Goal: Information Seeking & Learning: Learn about a topic

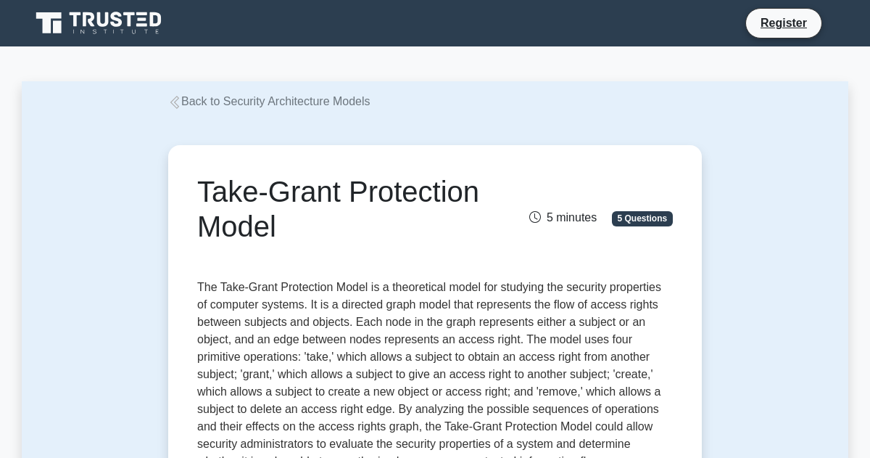
click at [308, 97] on link "Back to Security Architecture Models" at bounding box center [269, 101] width 202 height 12
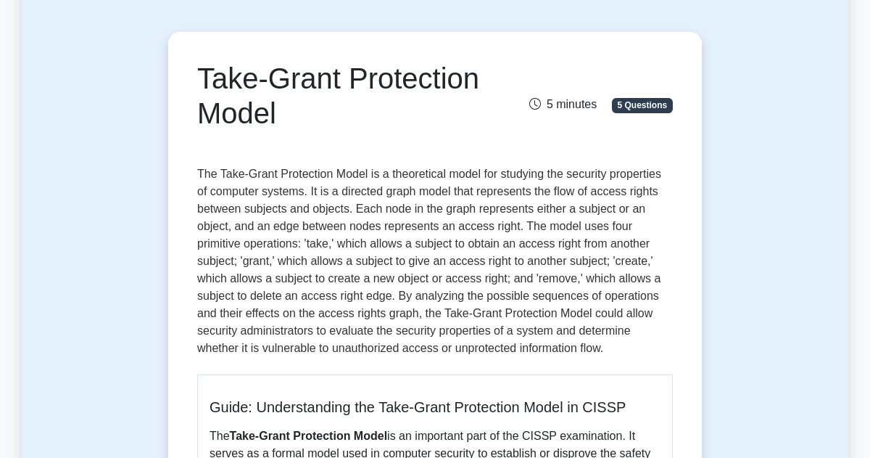
scroll to position [83, 0]
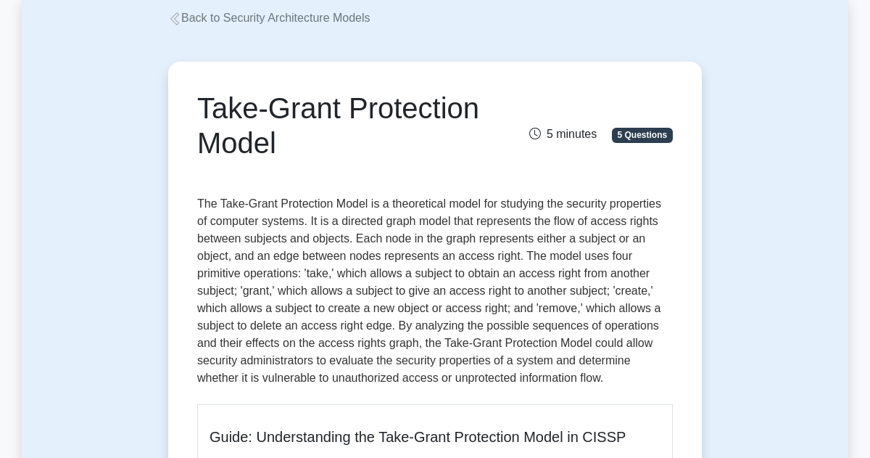
click at [244, 21] on link "Back to Security Architecture Models" at bounding box center [269, 18] width 202 height 12
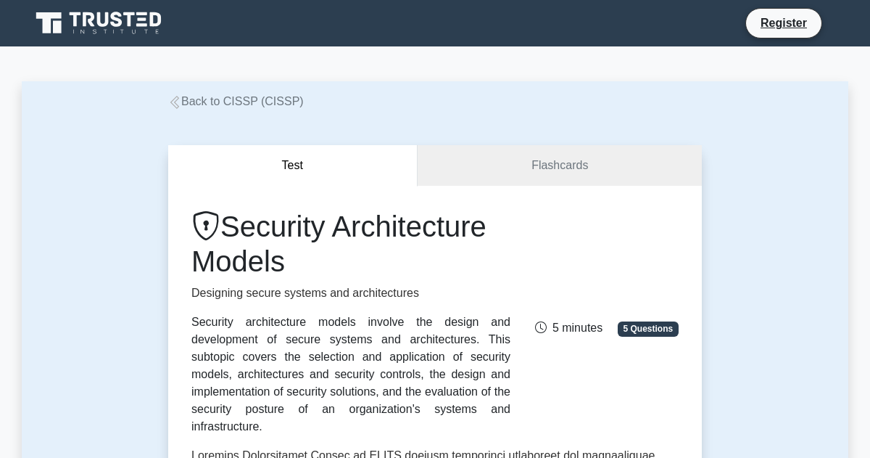
click at [231, 102] on link "Back to CISSP (CISSP)" at bounding box center [236, 101] width 136 height 12
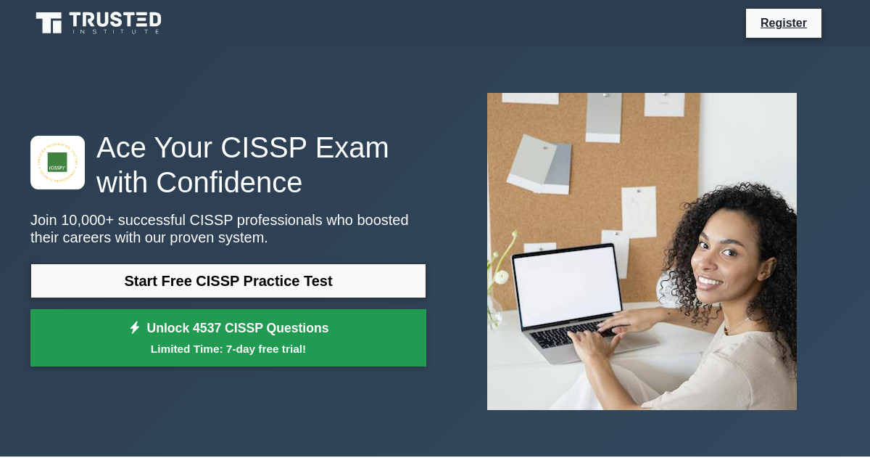
click at [226, 347] on small "Limited Time: 7-day free trial!" at bounding box center [229, 348] width 360 height 17
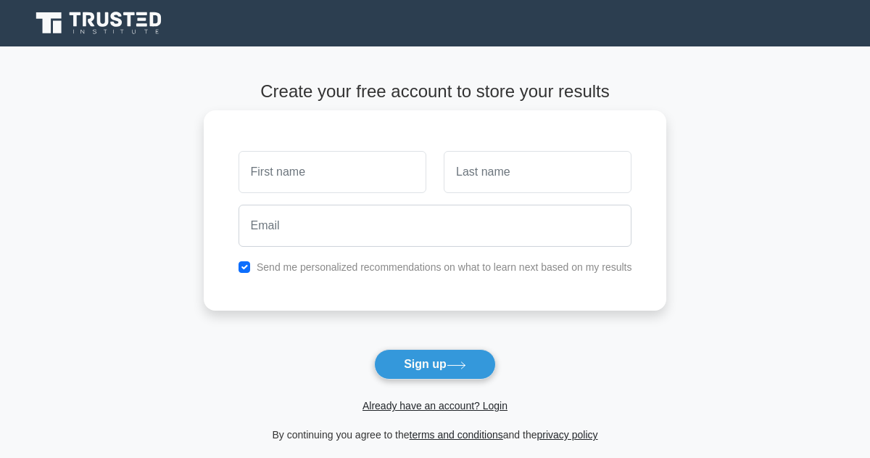
click at [329, 184] on input "text" at bounding box center [333, 172] width 188 height 42
type input "Mitchell"
click at [506, 170] on input "text" at bounding box center [538, 172] width 188 height 42
type input "Hoffman"
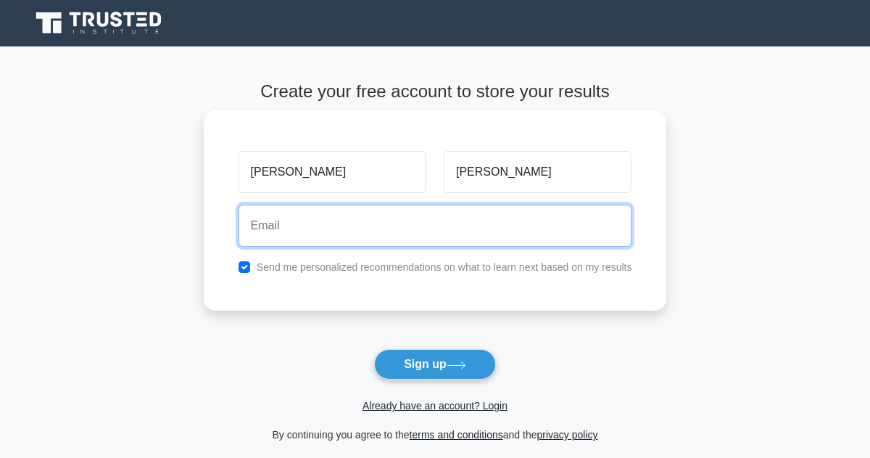
click at [477, 226] on input "email" at bounding box center [436, 226] width 394 height 42
type input "mithoff140@gmail.com"
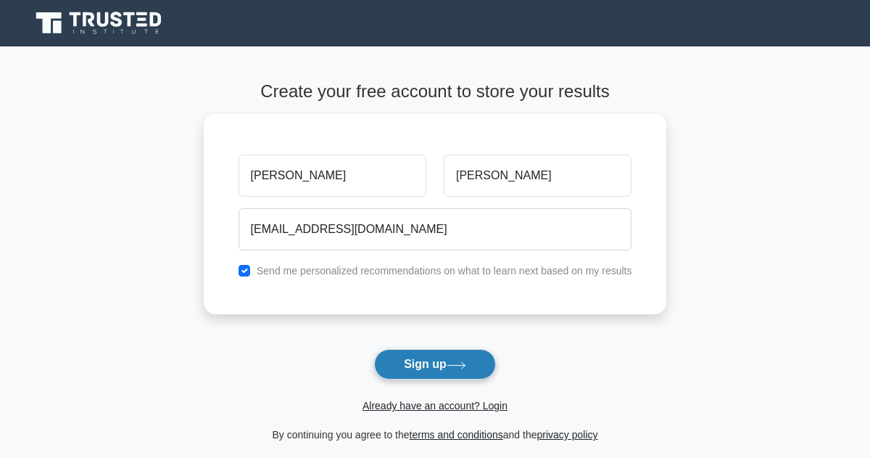
click at [411, 361] on button "Sign up" at bounding box center [435, 364] width 122 height 30
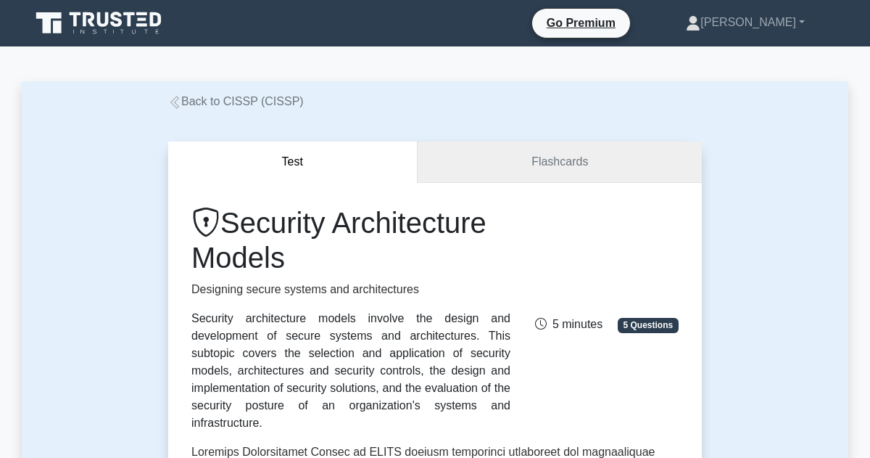
click at [561, 159] on link "Flashcards" at bounding box center [560, 161] width 284 height 41
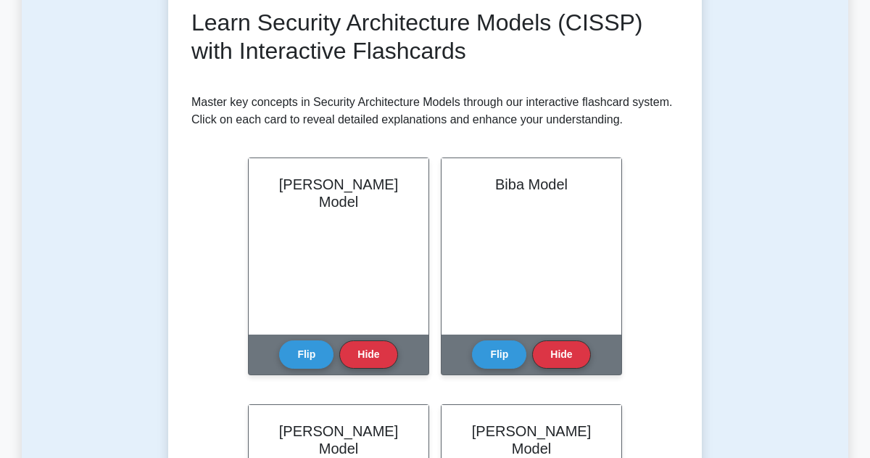
scroll to position [210, 0]
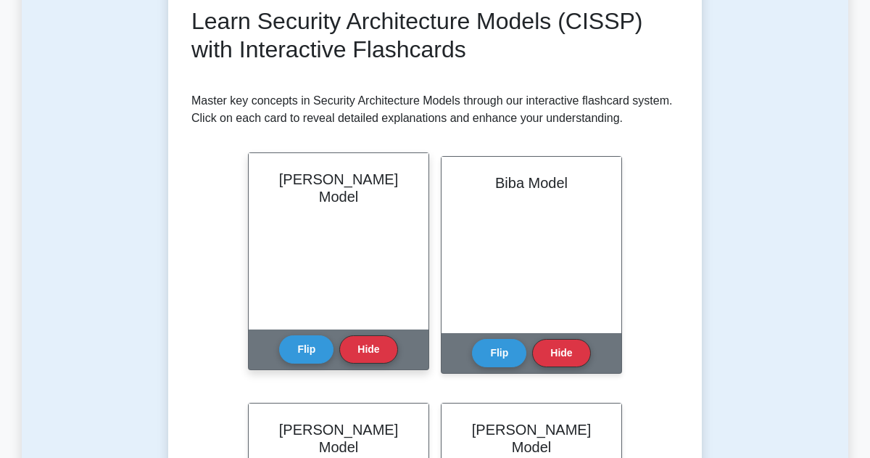
click at [334, 226] on div "[PERSON_NAME] Model" at bounding box center [339, 241] width 180 height 176
click at [297, 352] on button "Flip" at bounding box center [306, 348] width 54 height 28
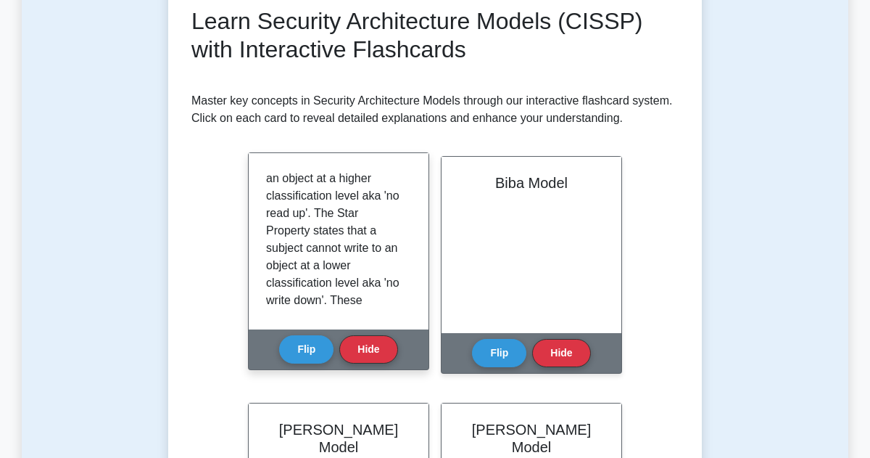
scroll to position [375, 0]
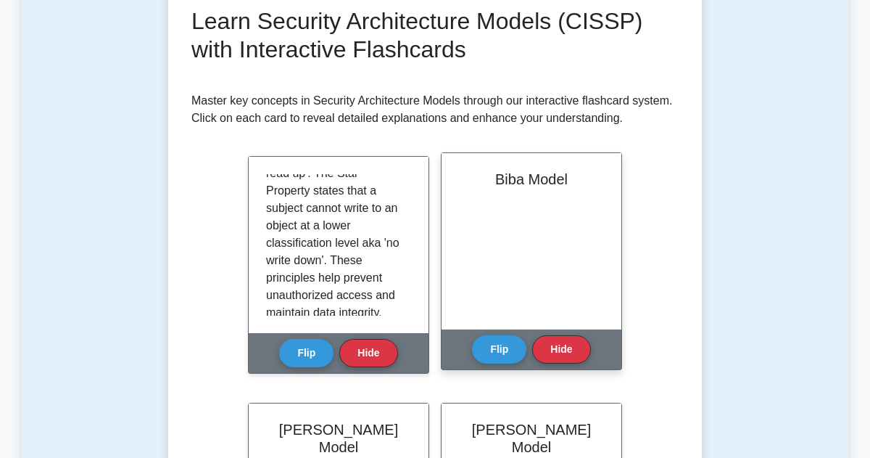
click at [588, 234] on div "Biba Model" at bounding box center [532, 241] width 180 height 176
click at [496, 351] on button "Flip" at bounding box center [499, 348] width 54 height 28
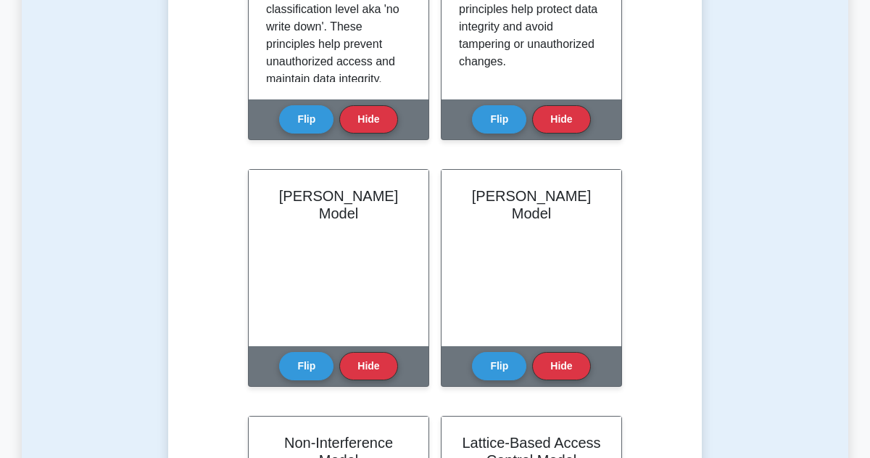
scroll to position [449, 0]
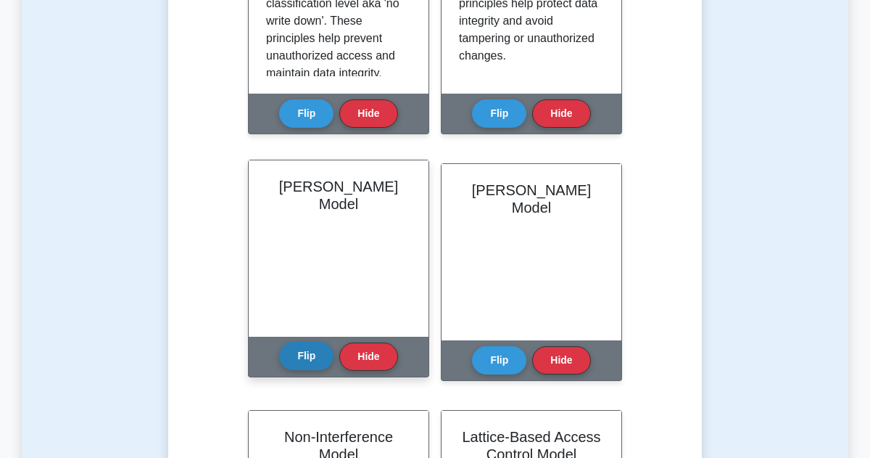
click at [305, 353] on button "Flip" at bounding box center [306, 356] width 54 height 28
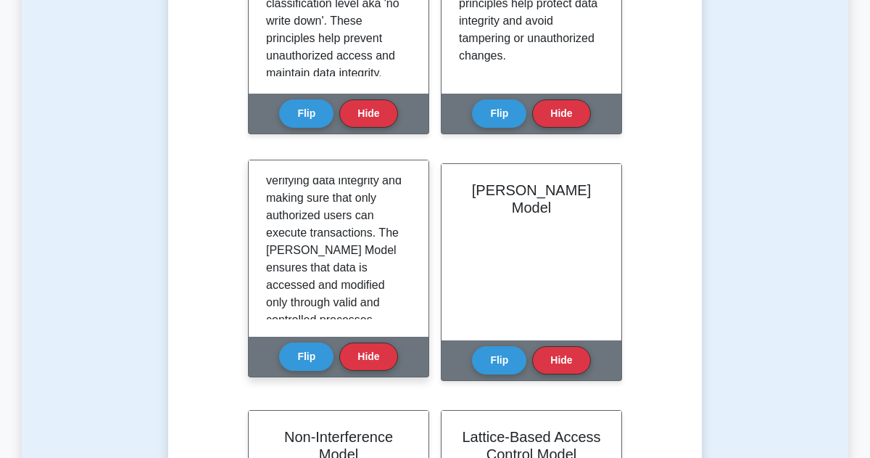
scroll to position [340, 0]
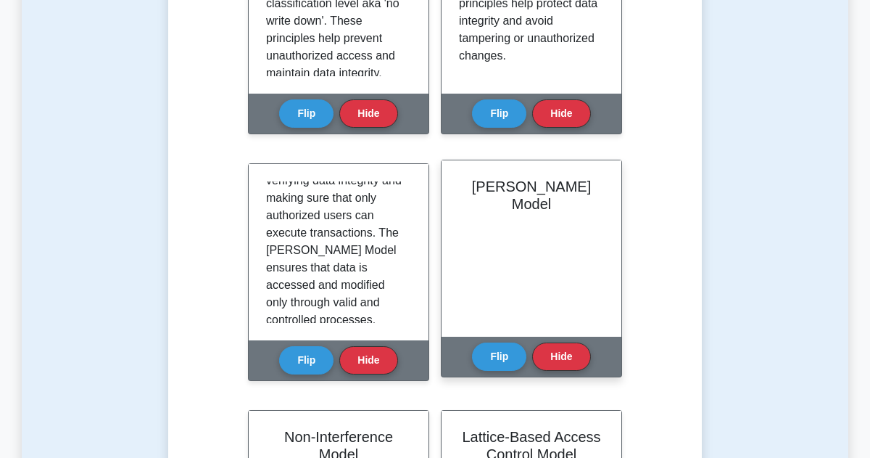
click at [528, 244] on div "Brewer-Nash Model" at bounding box center [532, 248] width 180 height 176
click at [504, 353] on button "Flip" at bounding box center [499, 356] width 54 height 28
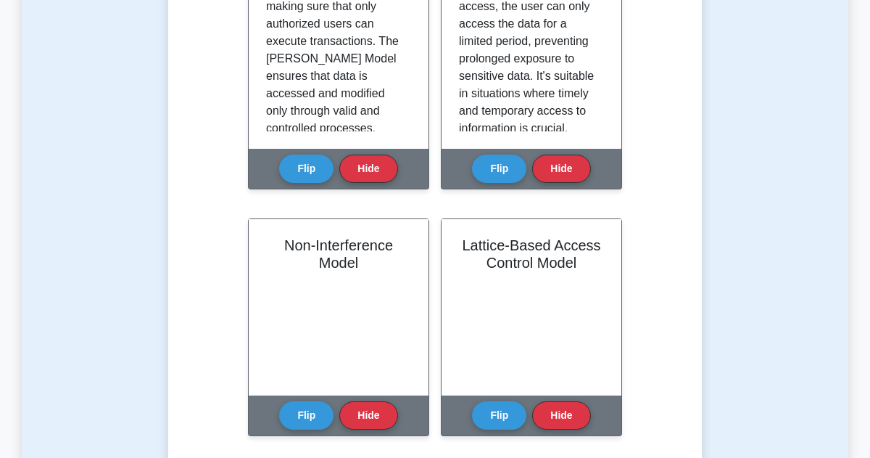
scroll to position [641, 0]
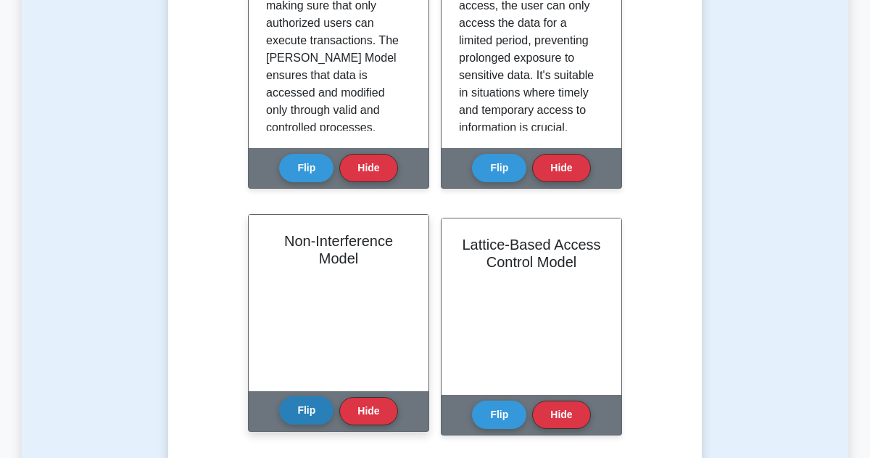
click at [293, 408] on button "Flip" at bounding box center [306, 410] width 54 height 28
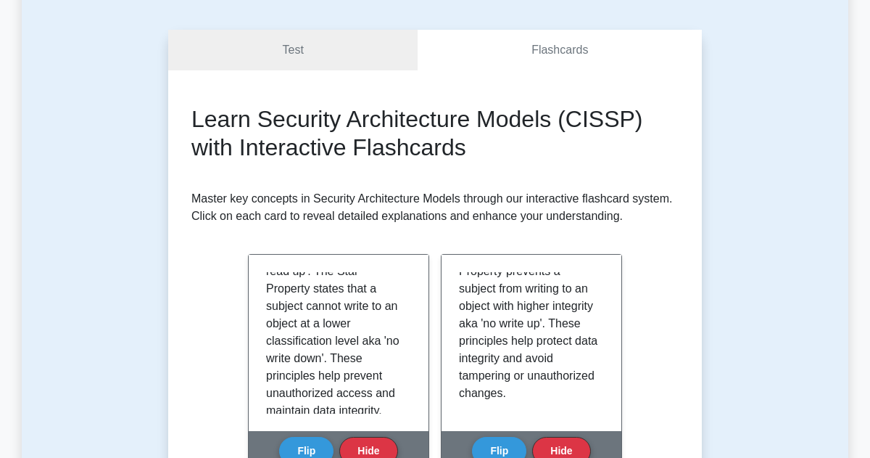
scroll to position [0, 0]
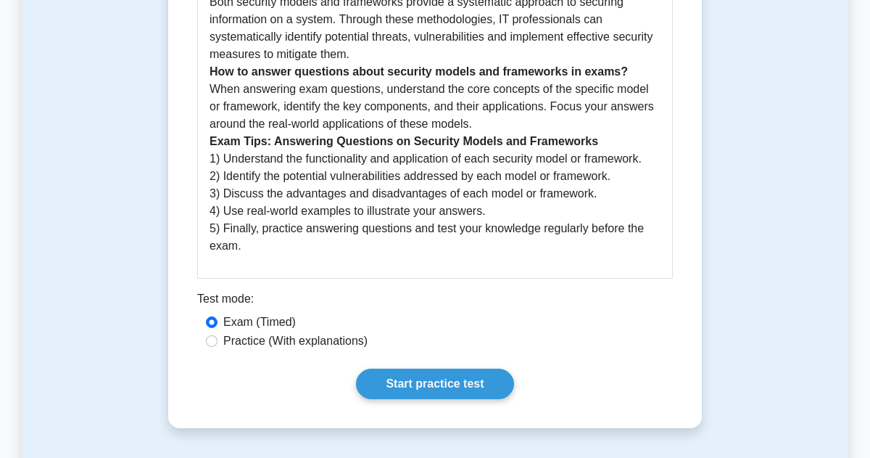
scroll to position [688, 0]
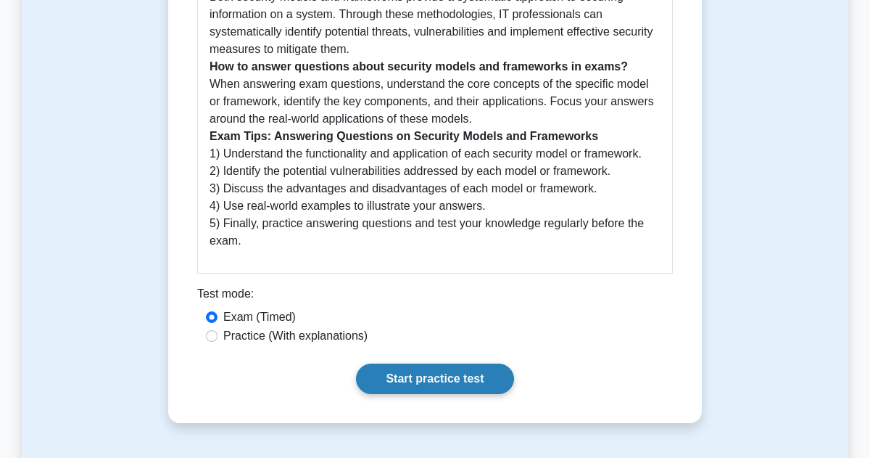
click at [415, 379] on link "Start practice test" at bounding box center [434, 378] width 157 height 30
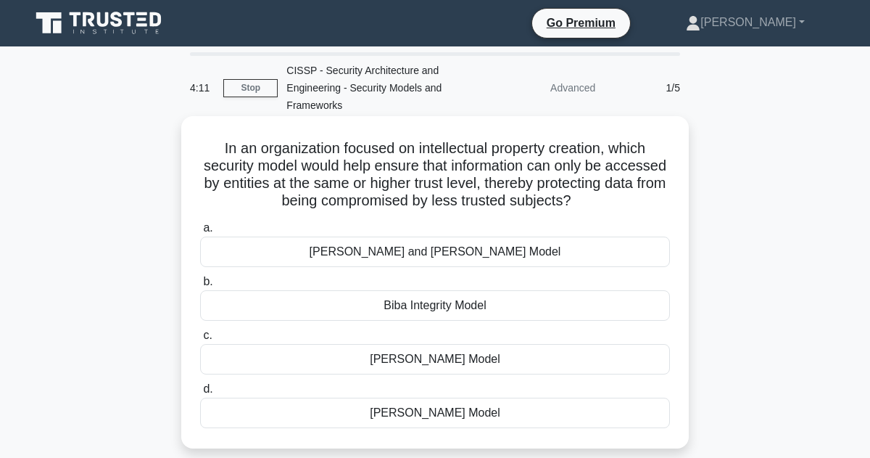
click at [430, 417] on div "[PERSON_NAME] Model" at bounding box center [435, 413] width 470 height 30
click at [200, 394] on input "[PERSON_NAME] Model" at bounding box center [200, 388] width 0 height 9
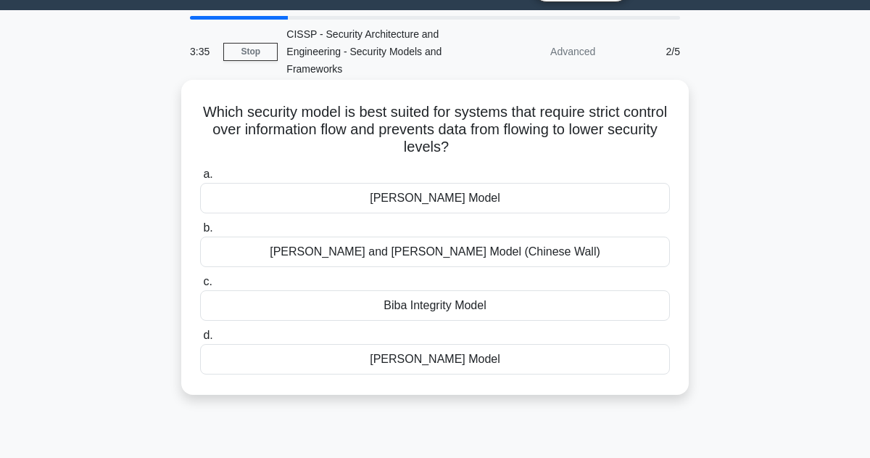
scroll to position [40, 0]
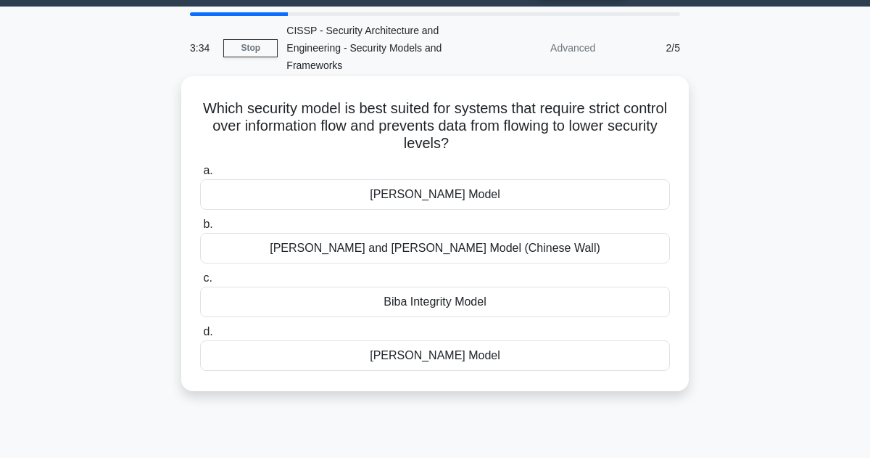
click at [445, 304] on div "Biba Integrity Model" at bounding box center [435, 302] width 470 height 30
click at [200, 283] on input "c. Biba Integrity Model" at bounding box center [200, 277] width 0 height 9
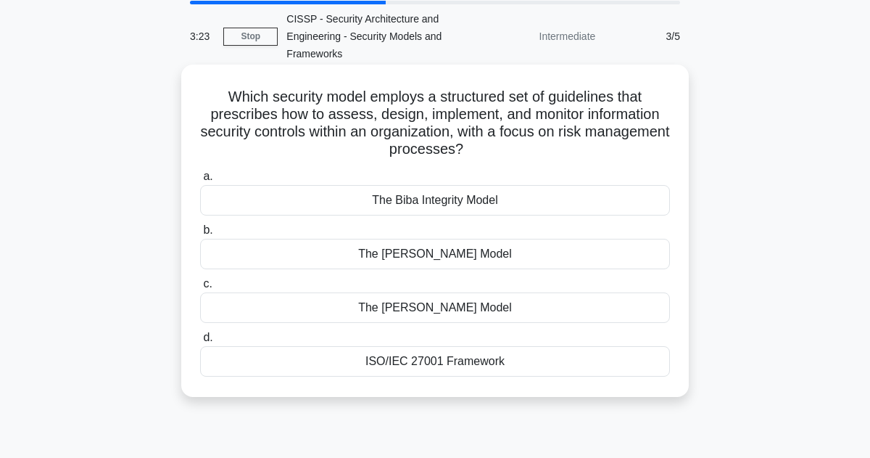
scroll to position [54, 0]
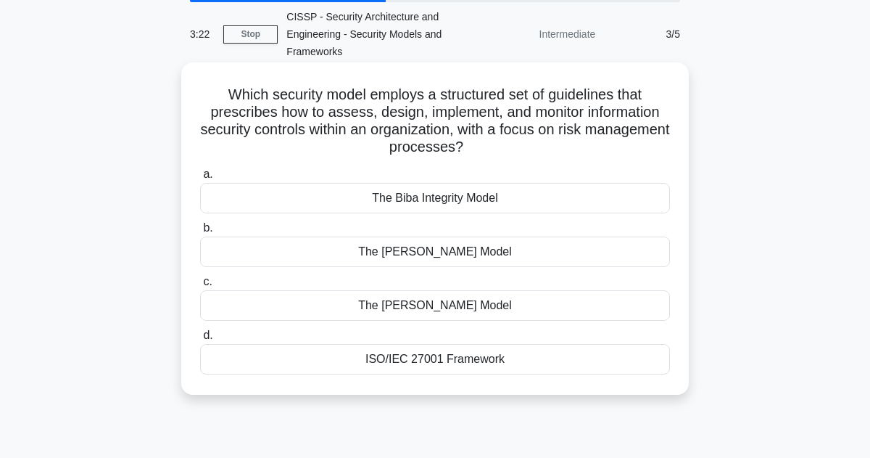
click at [457, 358] on div "ISO/IEC 27001 Framework" at bounding box center [435, 359] width 470 height 30
click at [200, 340] on input "d. ISO/IEC 27001 Framework" at bounding box center [200, 335] width 0 height 9
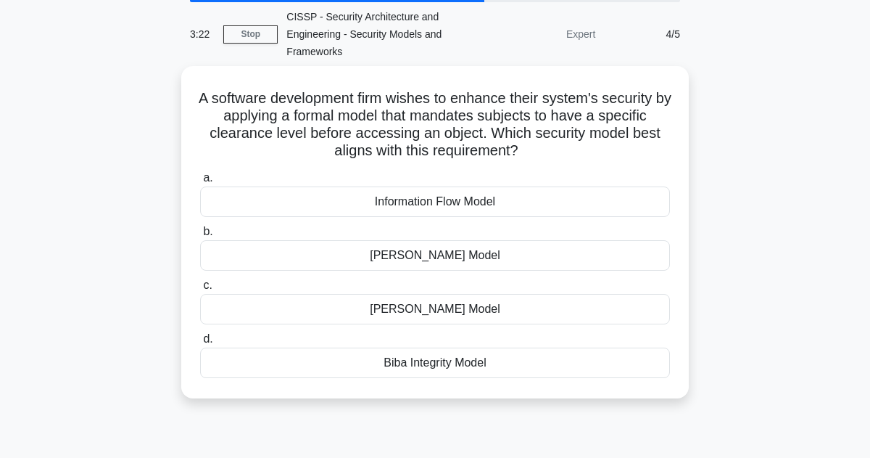
scroll to position [0, 0]
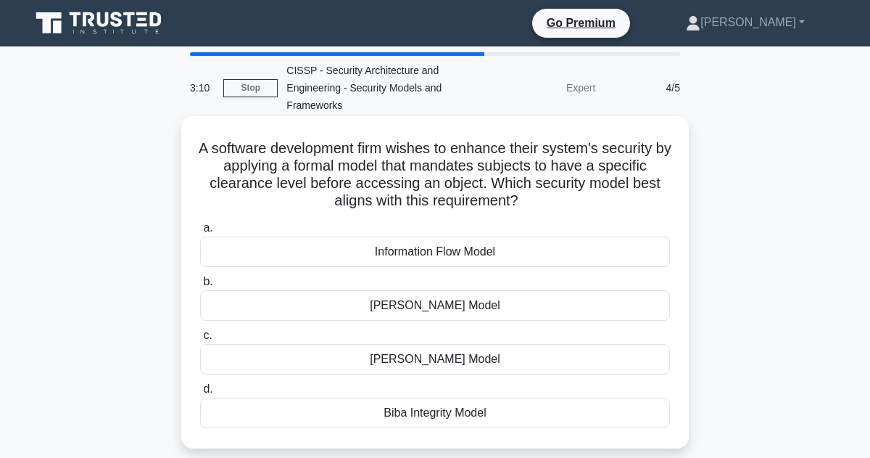
click at [477, 248] on div "Information Flow Model" at bounding box center [435, 251] width 470 height 30
click at [200, 233] on input "a. Information Flow Model" at bounding box center [200, 227] width 0 height 9
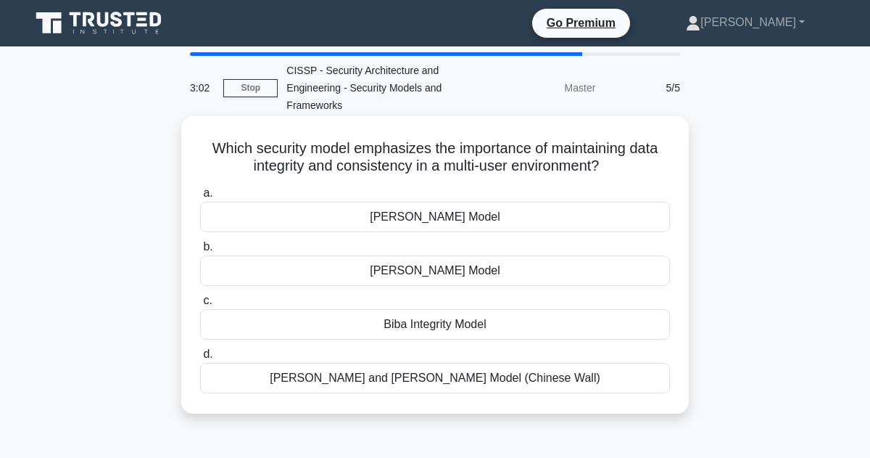
click at [472, 221] on div "Clark-Wilson Model" at bounding box center [435, 217] width 470 height 30
click at [200, 198] on input "a. Clark-Wilson Model" at bounding box center [200, 193] width 0 height 9
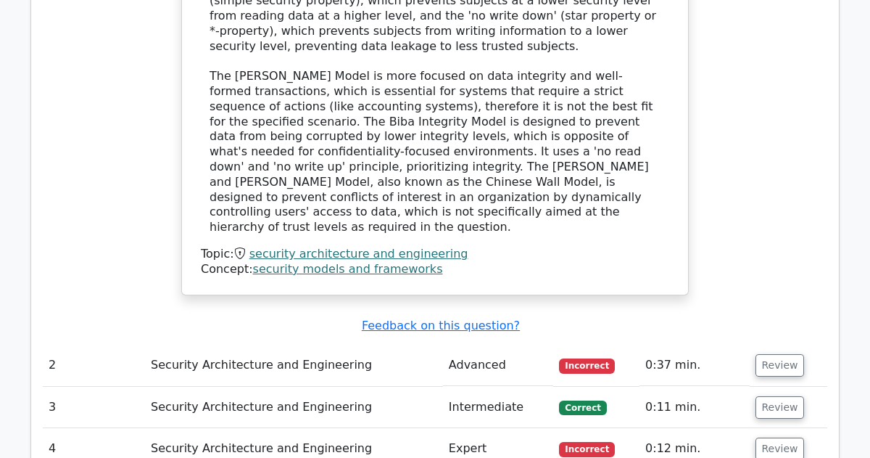
scroll to position [1650, 0]
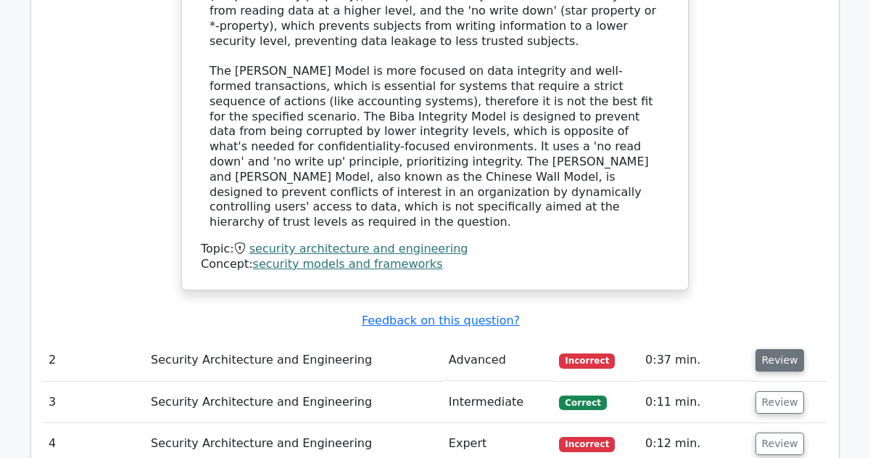
click at [772, 349] on button "Review" at bounding box center [780, 360] width 49 height 22
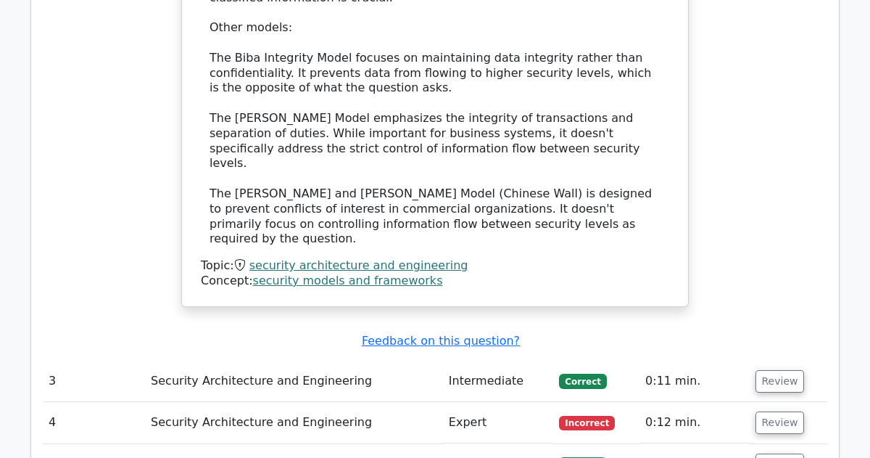
scroll to position [2644, 0]
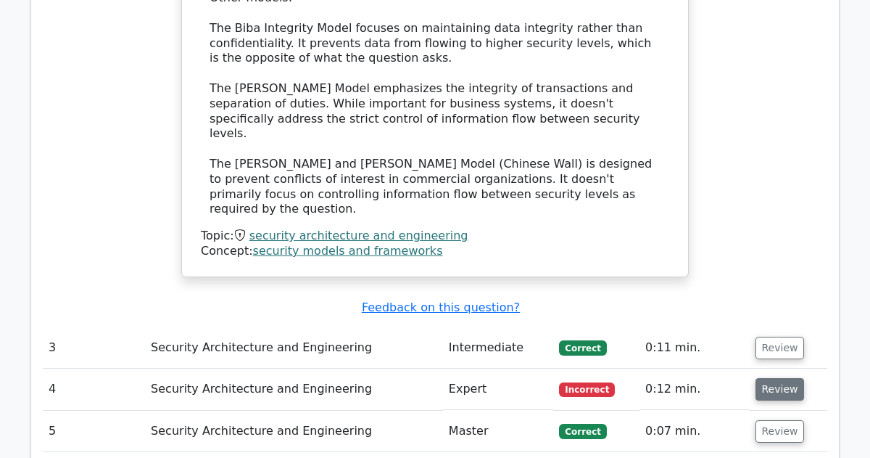
click at [777, 378] on button "Review" at bounding box center [780, 389] width 49 height 22
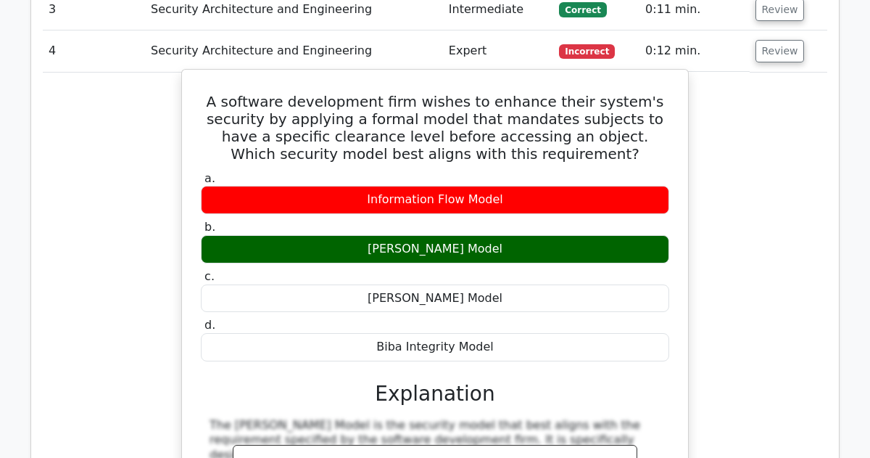
scroll to position [2705, 0]
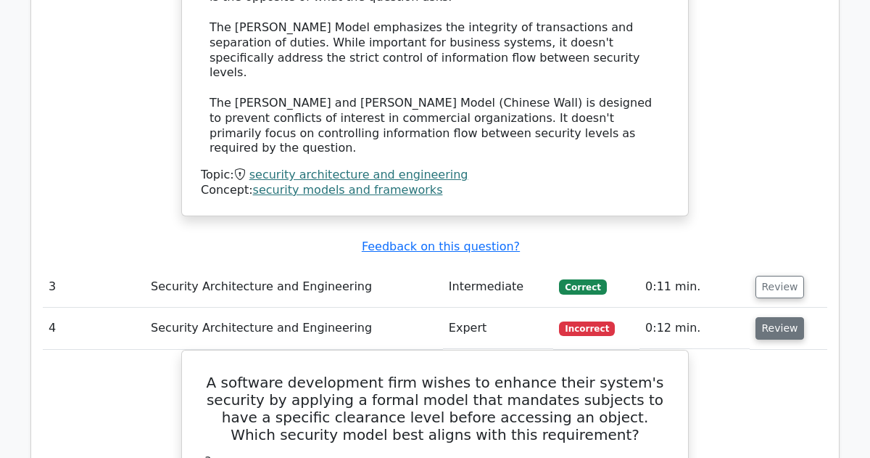
click at [775, 317] on button "Review" at bounding box center [780, 328] width 49 height 22
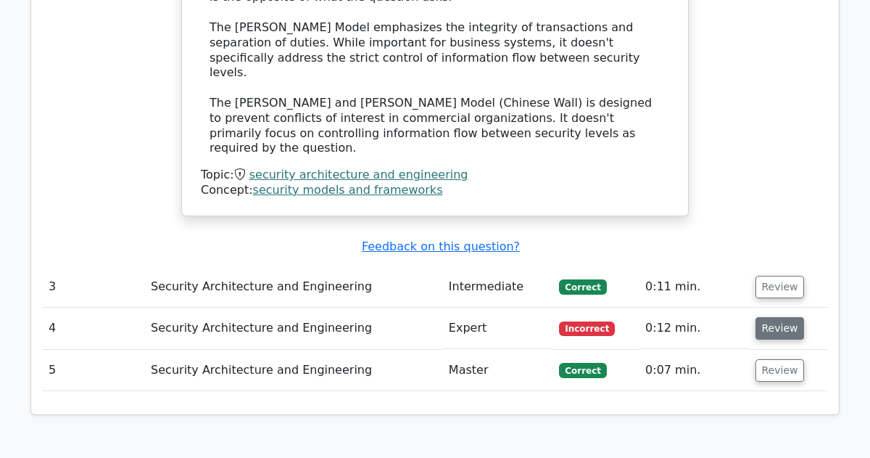
click at [775, 317] on button "Review" at bounding box center [780, 328] width 49 height 22
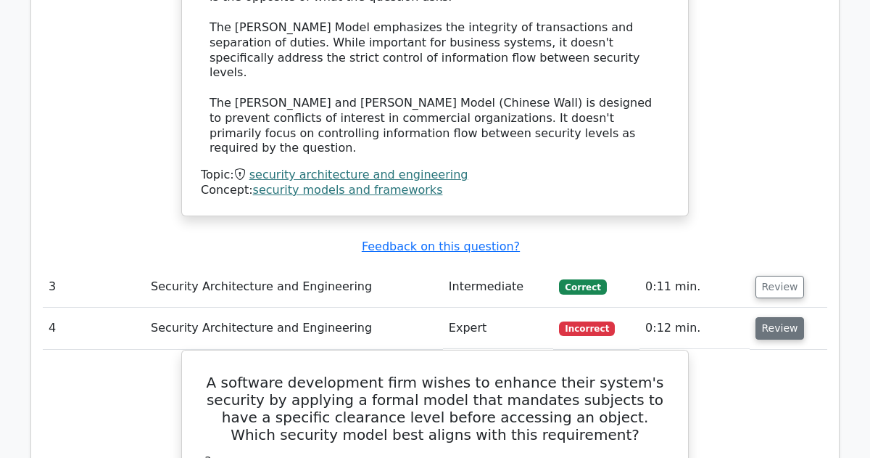
click at [775, 317] on button "Review" at bounding box center [780, 328] width 49 height 22
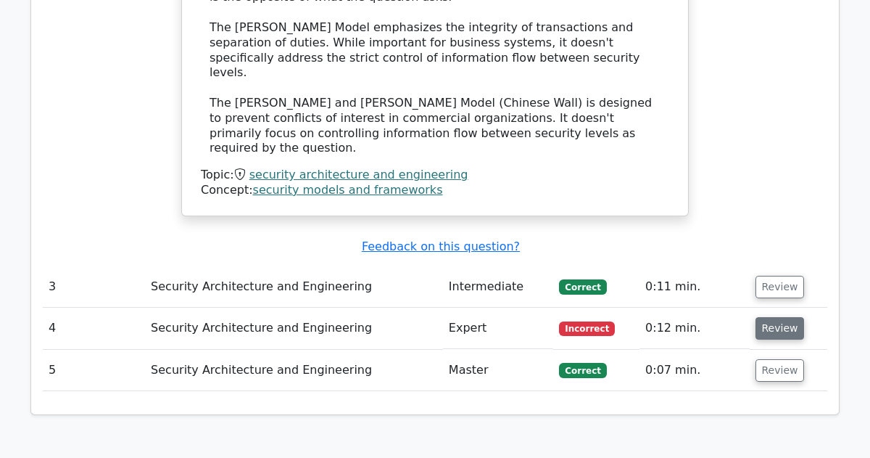
click at [775, 317] on button "Review" at bounding box center [780, 328] width 49 height 22
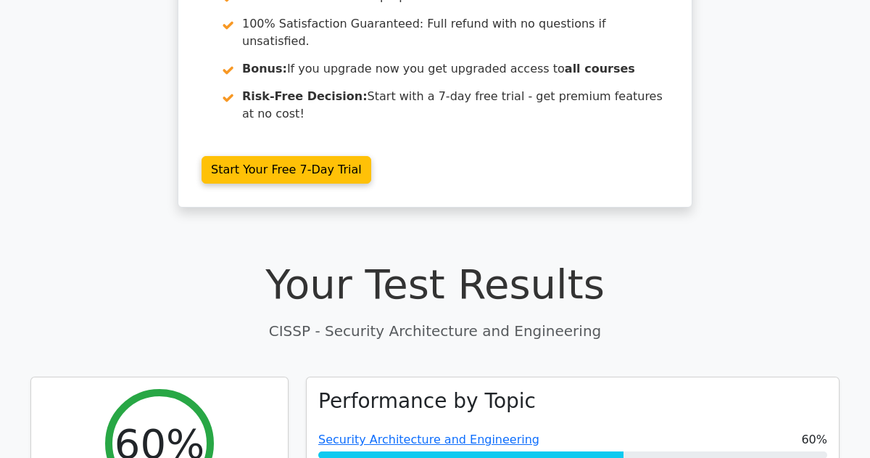
scroll to position [0, 0]
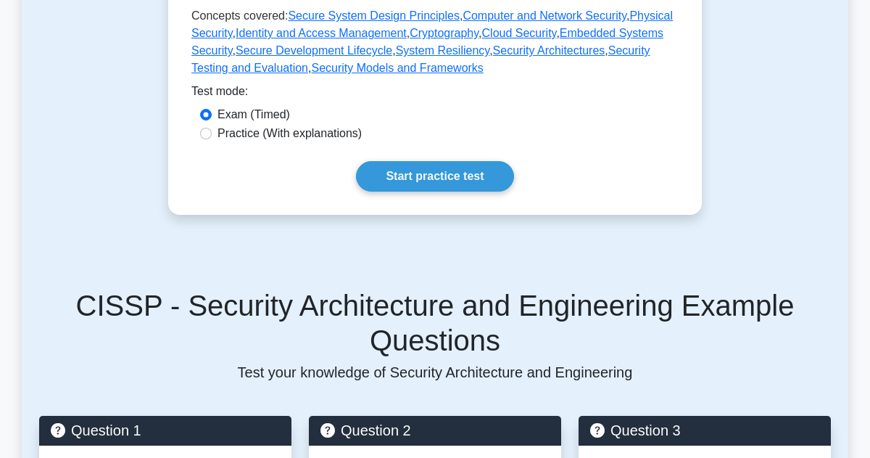
scroll to position [798, 0]
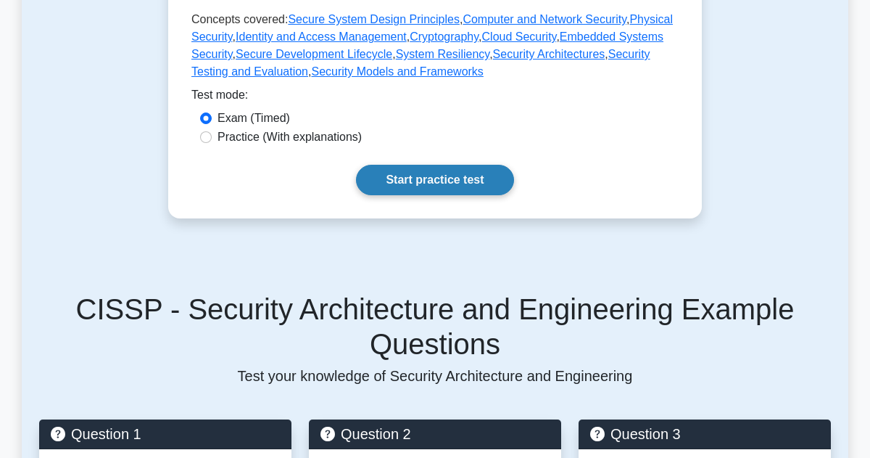
click at [427, 169] on link "Start practice test" at bounding box center [434, 180] width 157 height 30
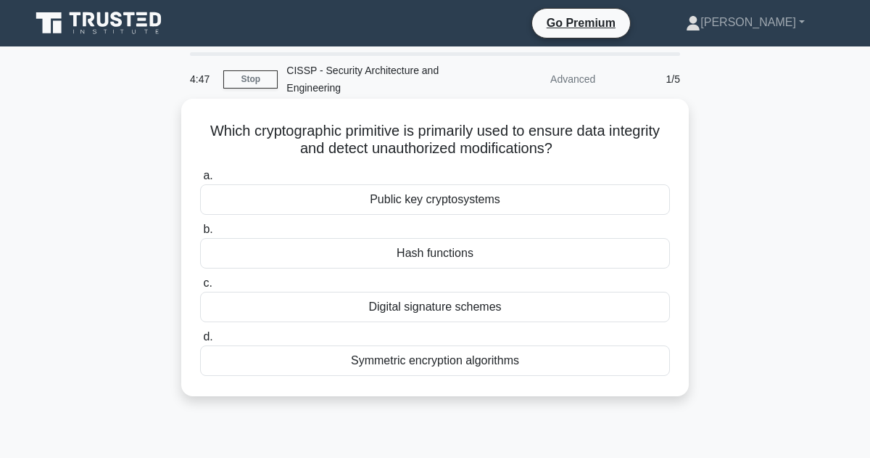
click at [433, 250] on div "Hash functions" at bounding box center [435, 253] width 470 height 30
click at [200, 234] on input "b. Hash functions" at bounding box center [200, 229] width 0 height 9
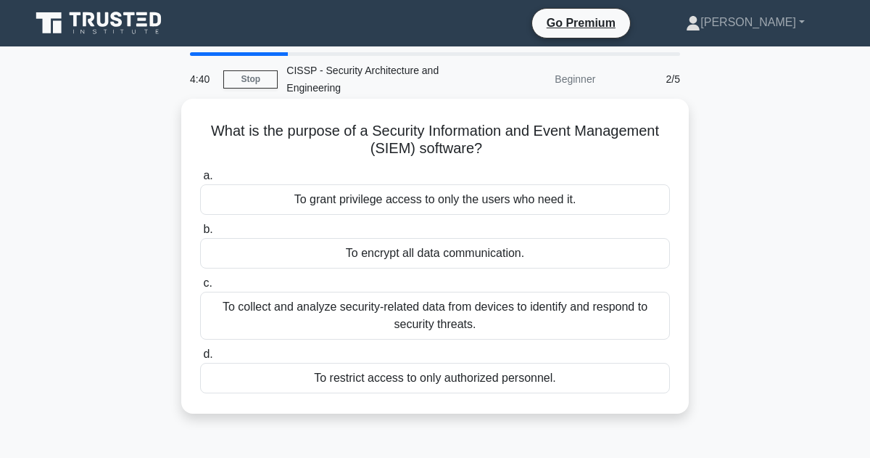
click at [422, 318] on div "To collect and analyze security-related data from devices to identify and respo…" at bounding box center [435, 316] width 470 height 48
click at [200, 288] on input "c. To collect and analyze security-related data from devices to identify and re…" at bounding box center [200, 283] width 0 height 9
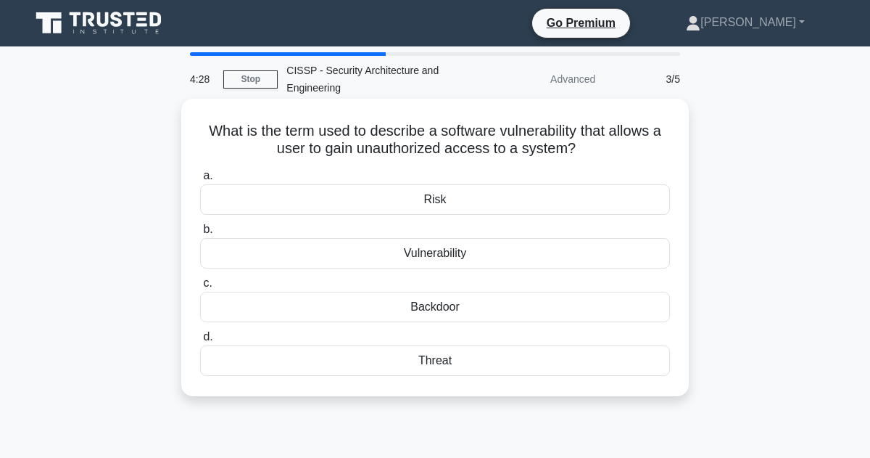
click at [432, 303] on div "Backdoor" at bounding box center [435, 307] width 470 height 30
click at [200, 288] on input "c. Backdoor" at bounding box center [200, 283] width 0 height 9
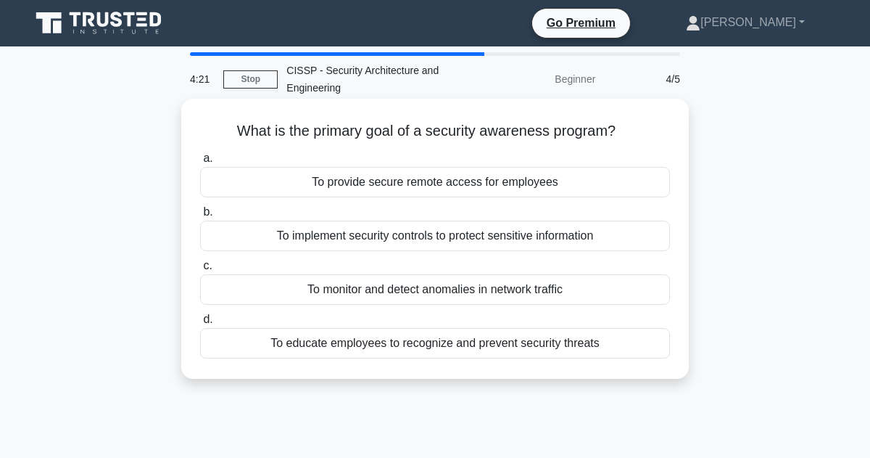
click at [475, 354] on div "To educate employees to recognize and prevent security threats" at bounding box center [435, 343] width 470 height 30
click at [200, 324] on input "d. To educate employees to recognize and prevent security threats" at bounding box center [200, 319] width 0 height 9
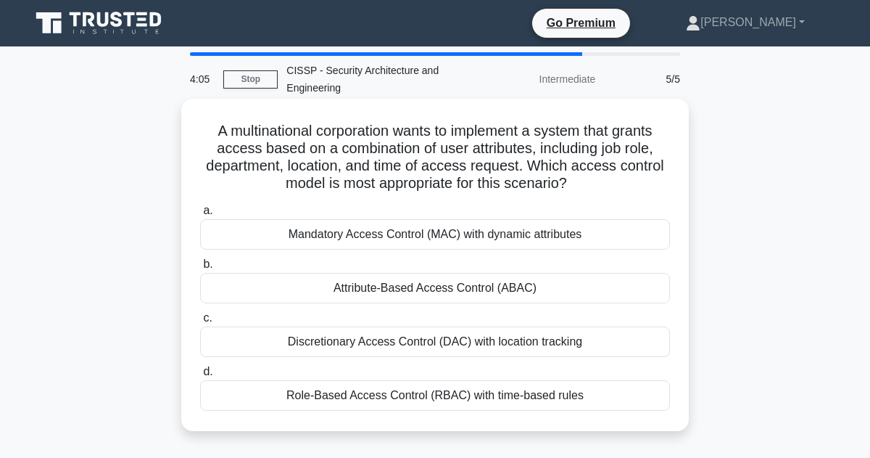
click at [411, 282] on div "Attribute-Based Access Control (ABAC)" at bounding box center [435, 288] width 470 height 30
click at [200, 269] on input "b. Attribute-Based Access Control (ABAC)" at bounding box center [200, 264] width 0 height 9
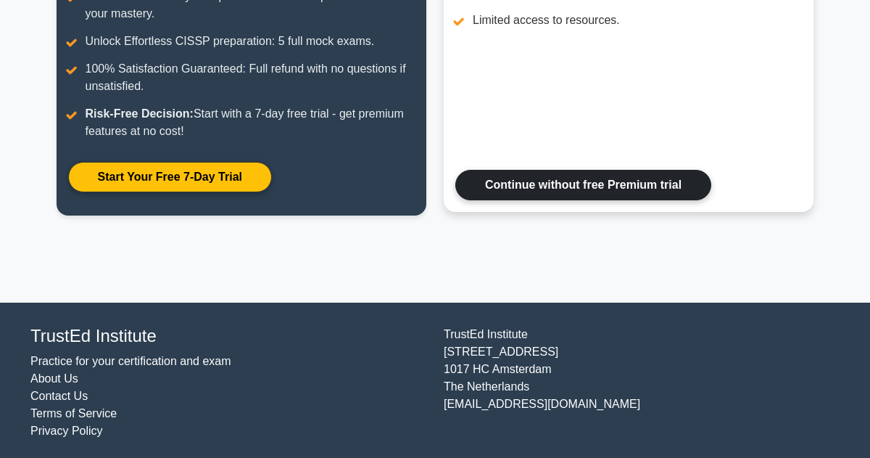
scroll to position [302, 0]
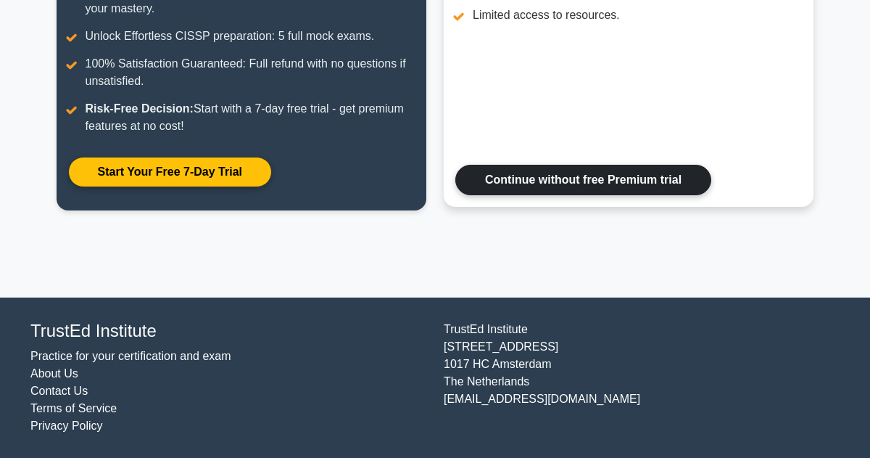
click at [533, 178] on link "Continue without free Premium trial" at bounding box center [584, 180] width 256 height 30
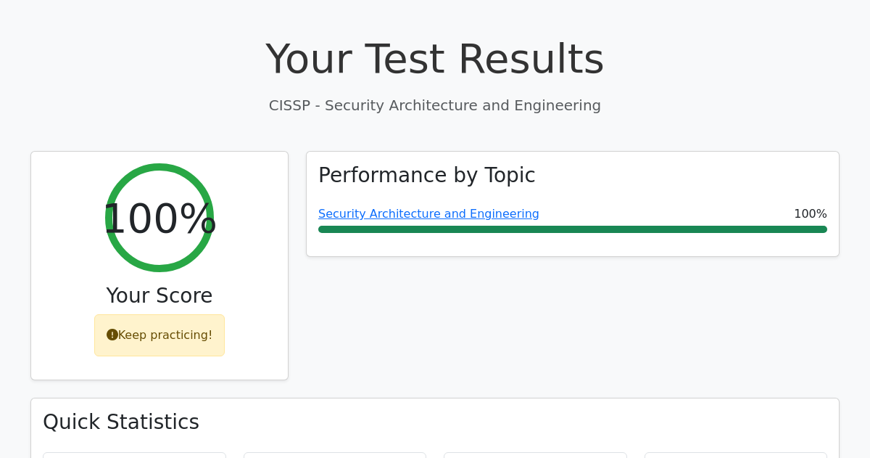
scroll to position [490, 0]
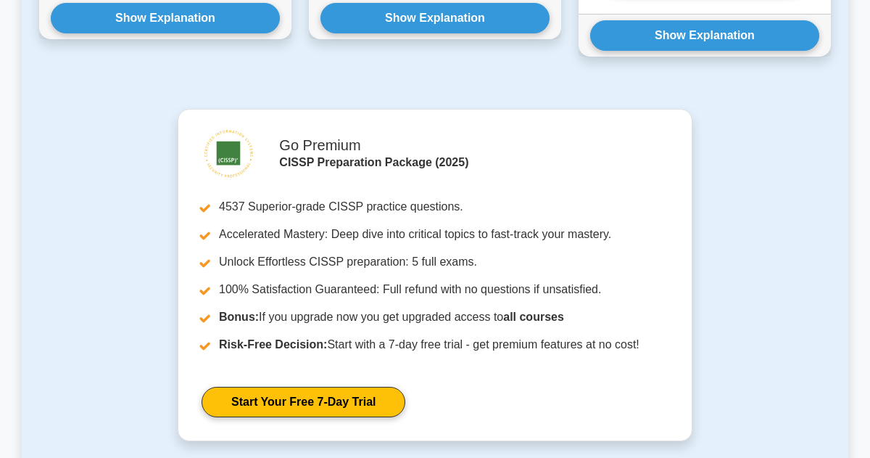
scroll to position [1652, 0]
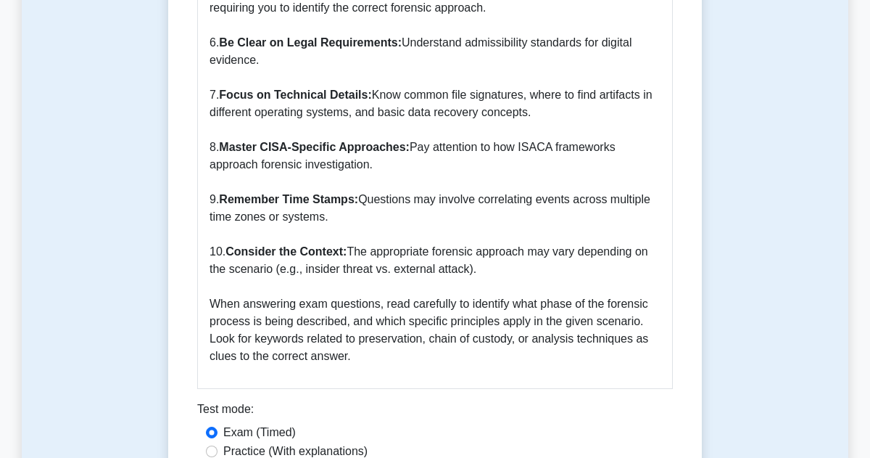
scroll to position [2732, 0]
